Goal: Information Seeking & Learning: Find specific fact

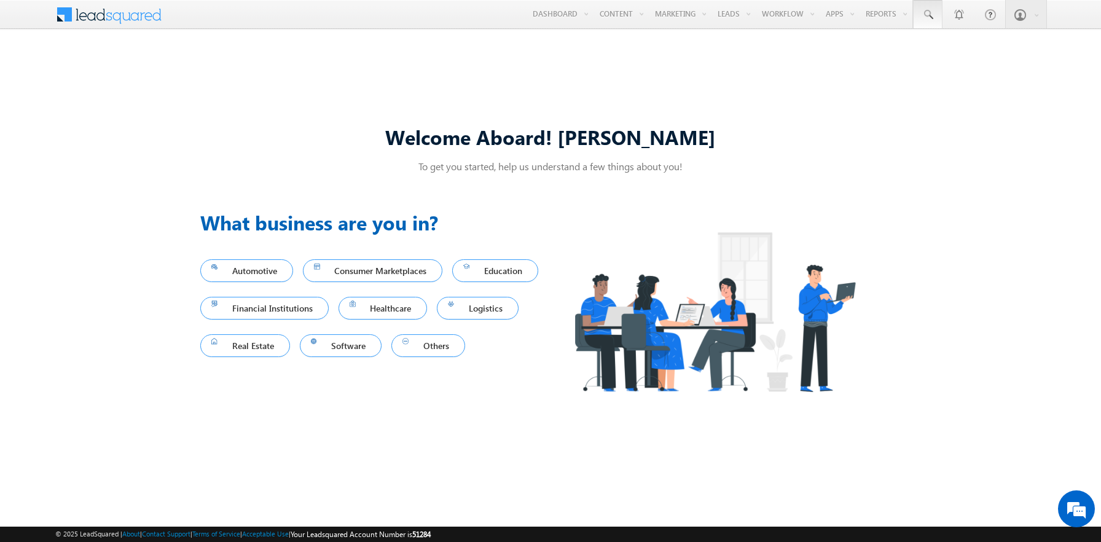
click at [927, 15] on span at bounding box center [927, 15] width 12 height 12
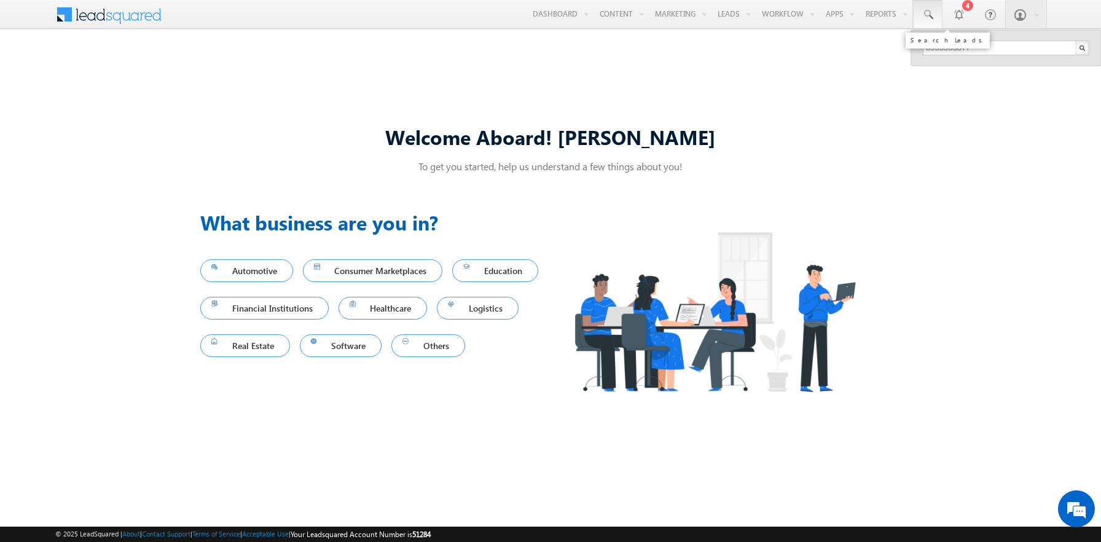
type input "8955563877"
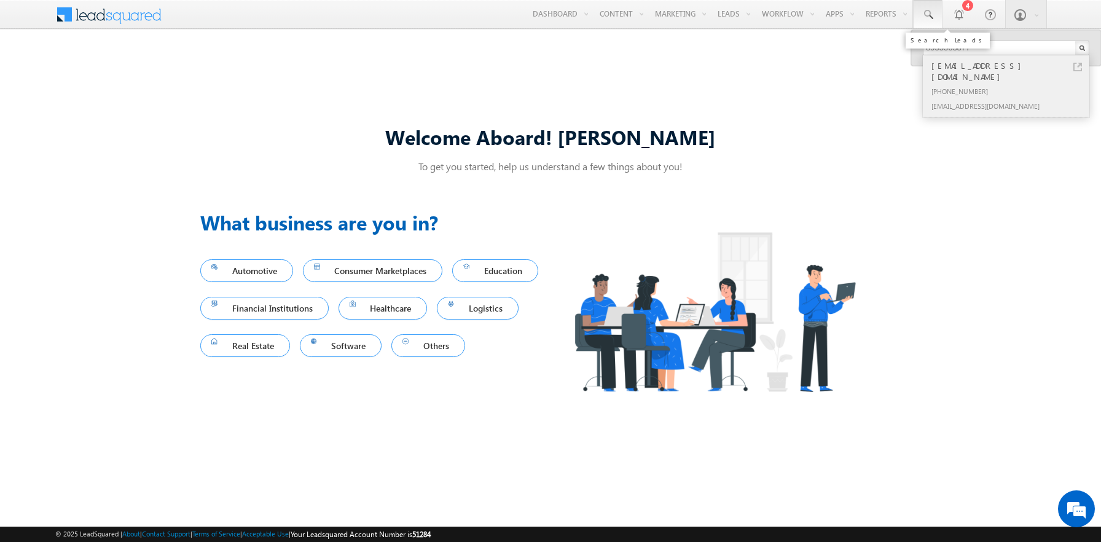
click at [1011, 84] on div "[PHONE_NUMBER]" at bounding box center [1011, 91] width 165 height 15
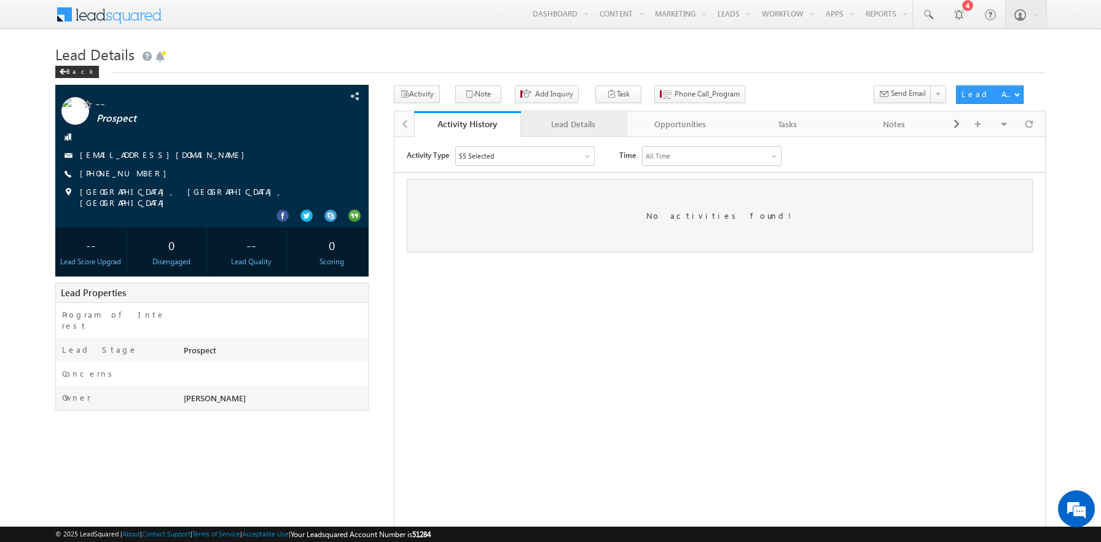
click at [573, 125] on div "Lead Details" at bounding box center [574, 124] width 86 height 15
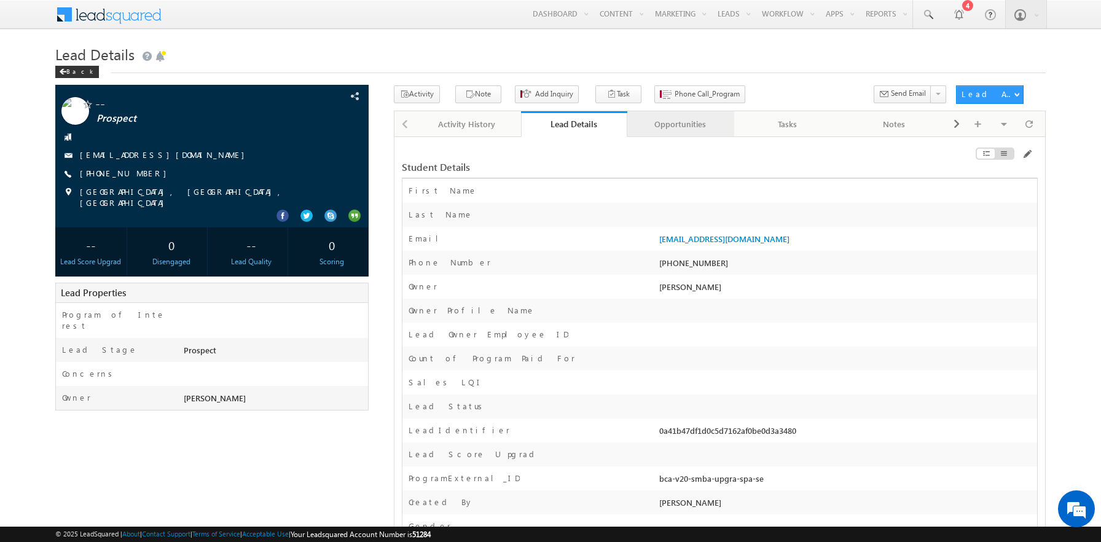
click at [680, 125] on div "Opportunities" at bounding box center [680, 124] width 86 height 15
